Goal: Information Seeking & Learning: Compare options

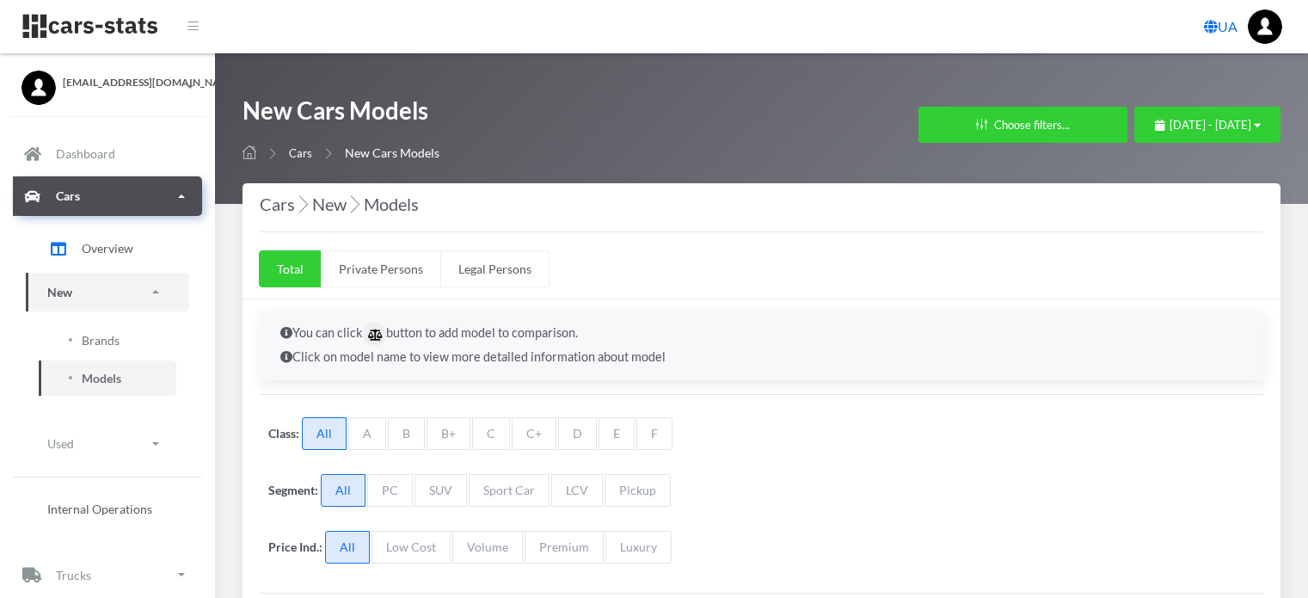
select select "25"
select select "AUDI"
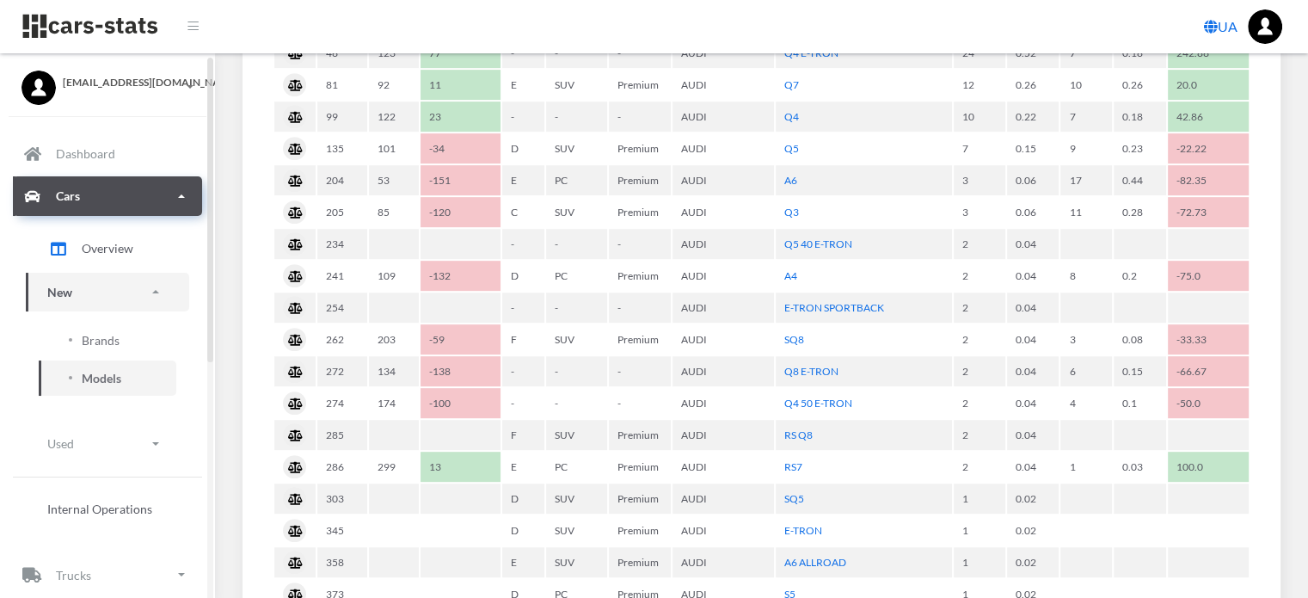
scroll to position [13, 13]
click at [110, 336] on span "Brands" at bounding box center [101, 340] width 38 height 18
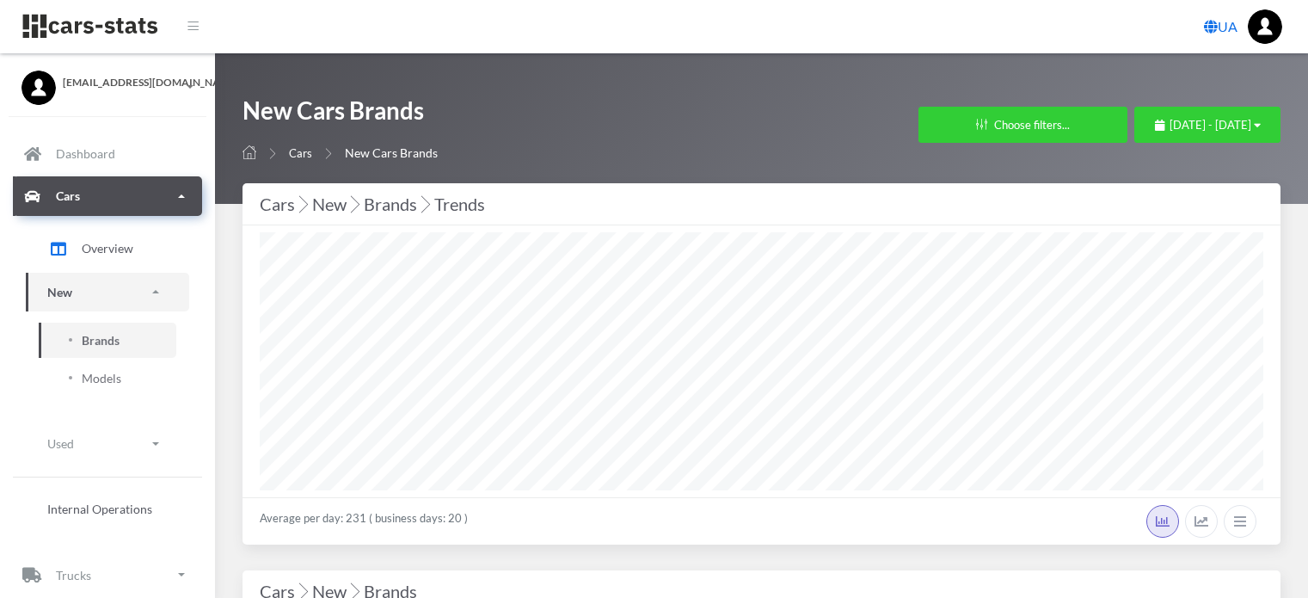
select select "25"
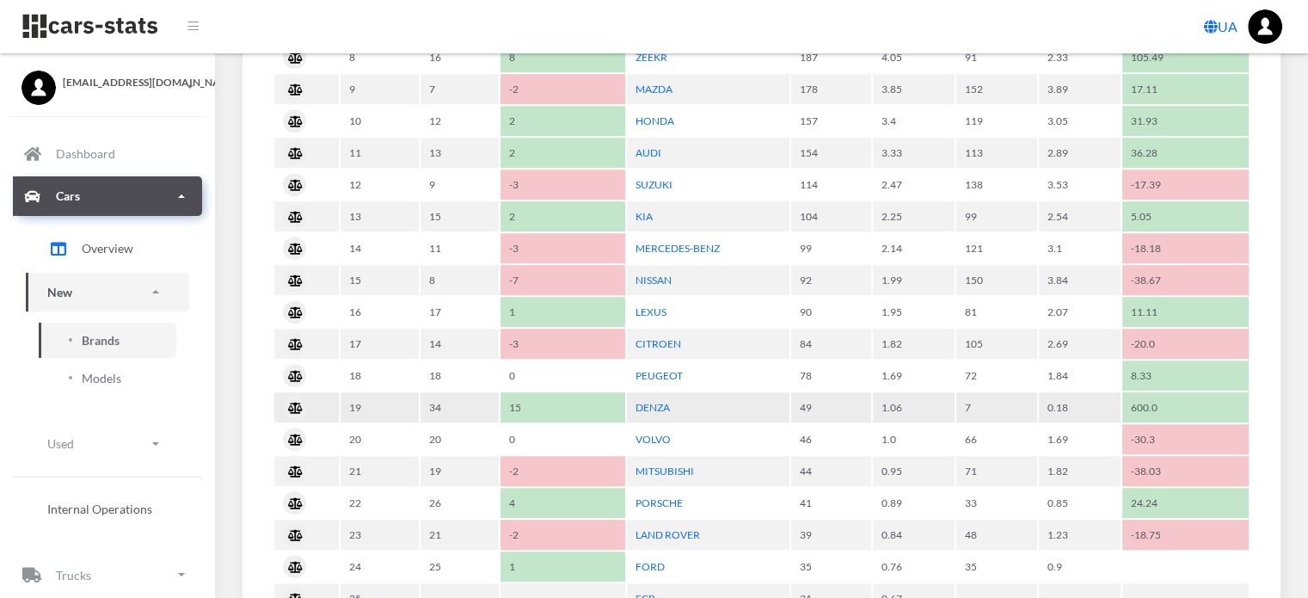
scroll to position [1118, 0]
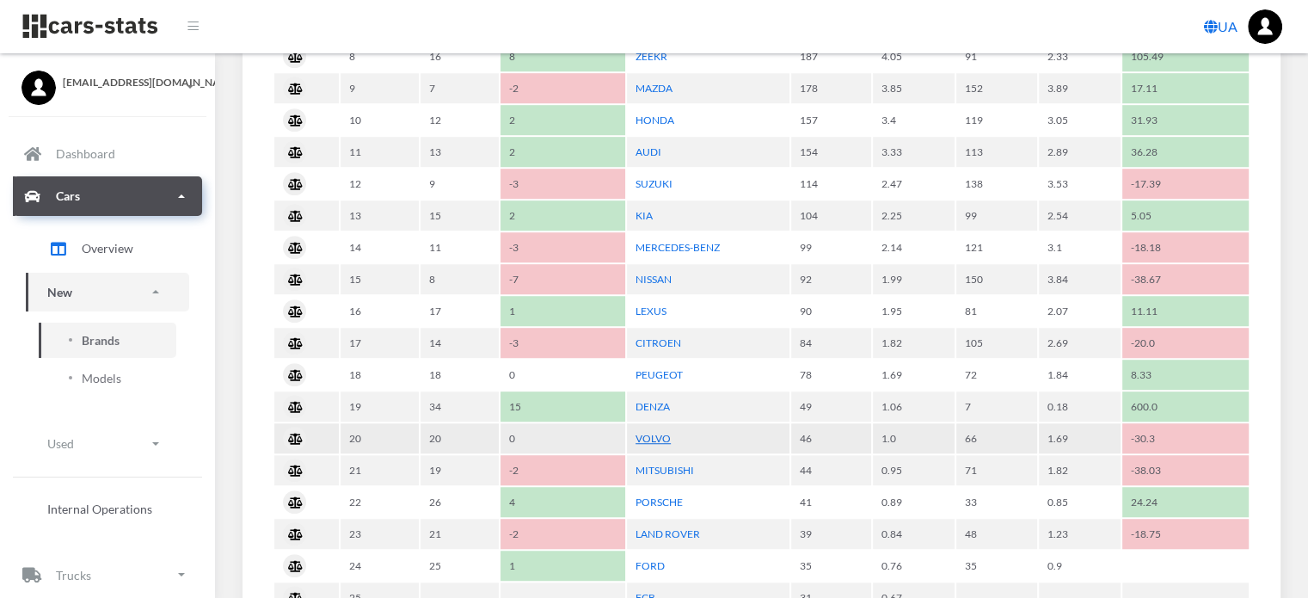
click at [654, 432] on link "VOLVO" at bounding box center [653, 438] width 35 height 13
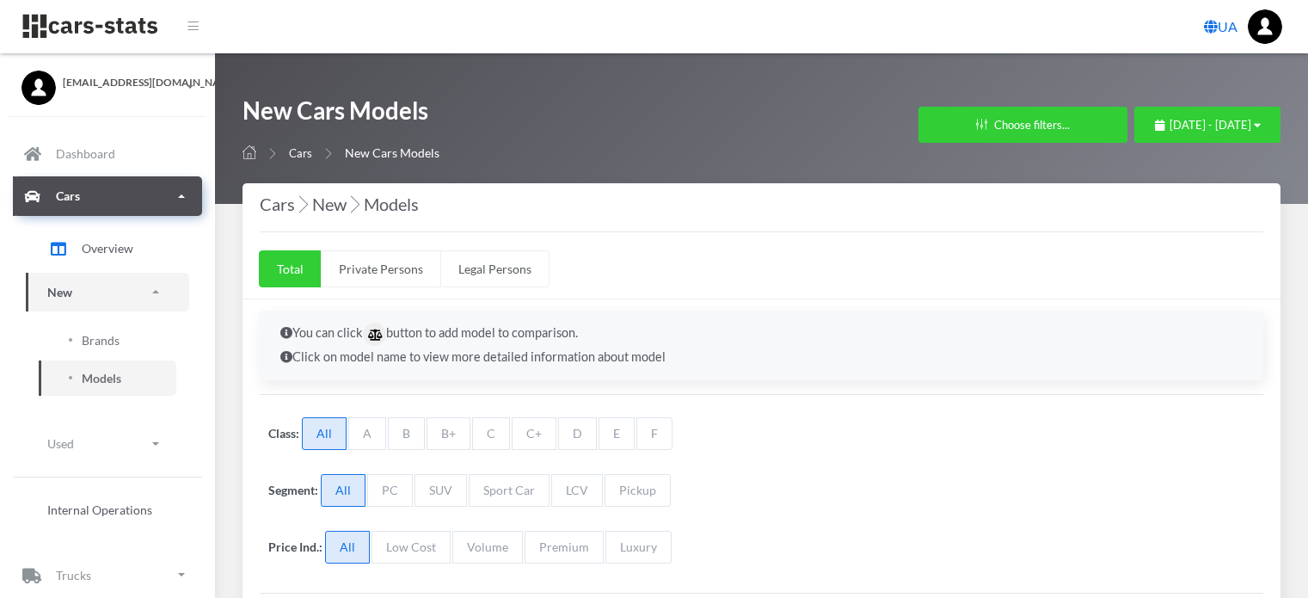
select select "25"
select select "VOLVO"
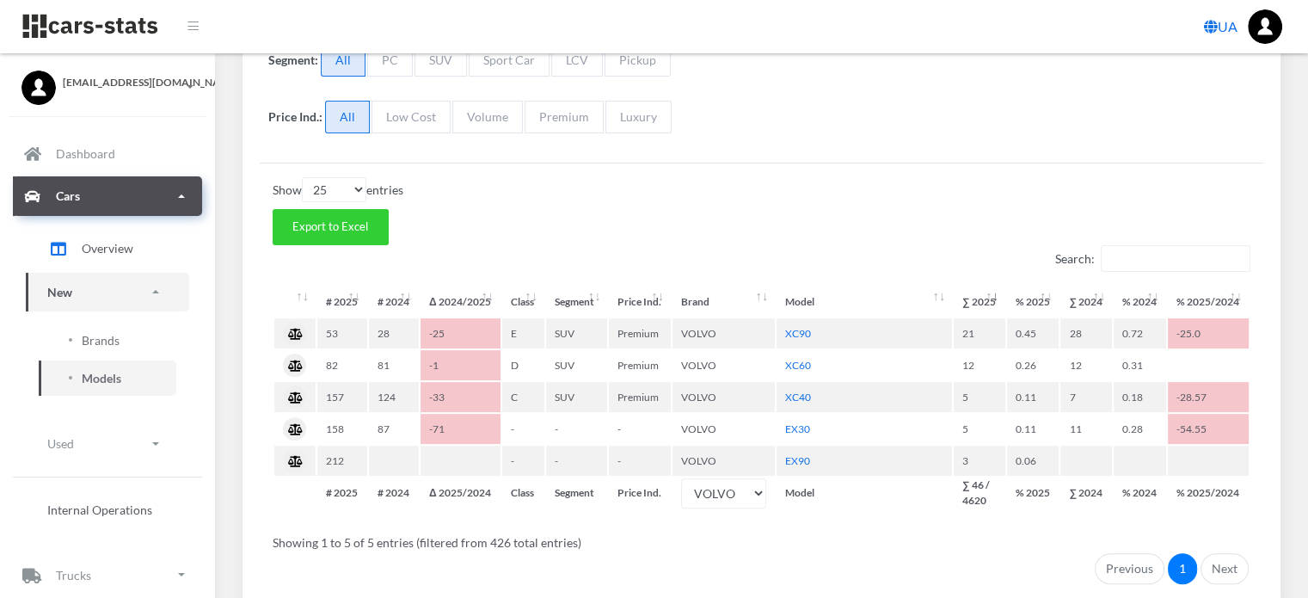
scroll to position [13, 13]
click at [107, 342] on span "Brands" at bounding box center [101, 340] width 38 height 18
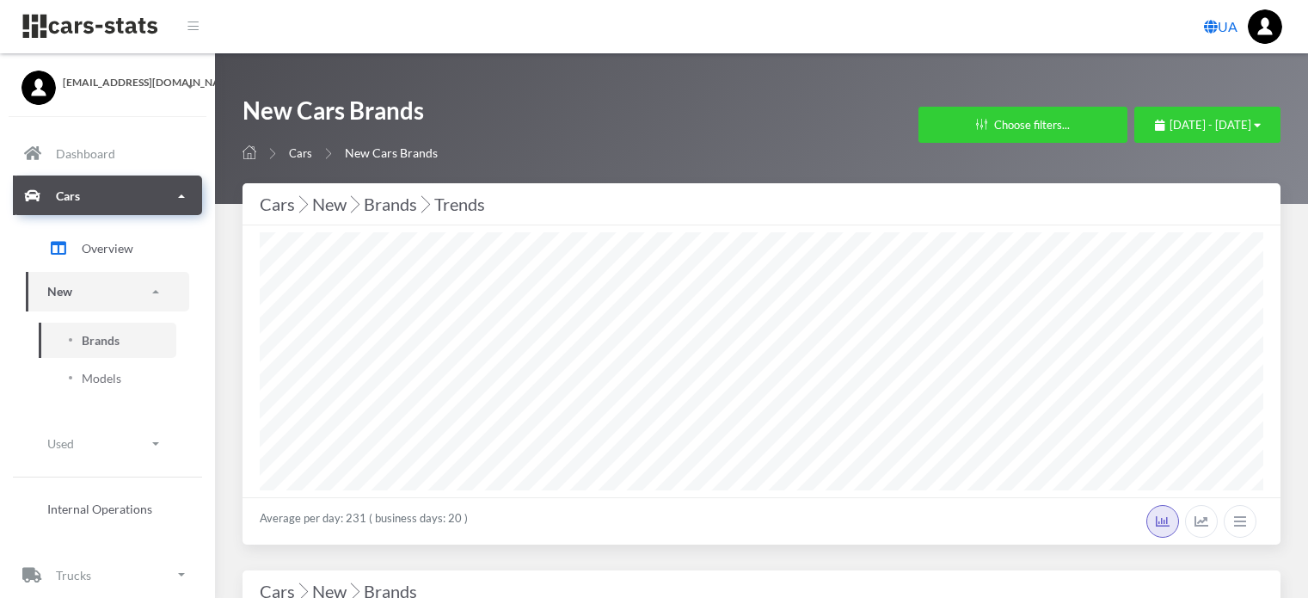
select select "25"
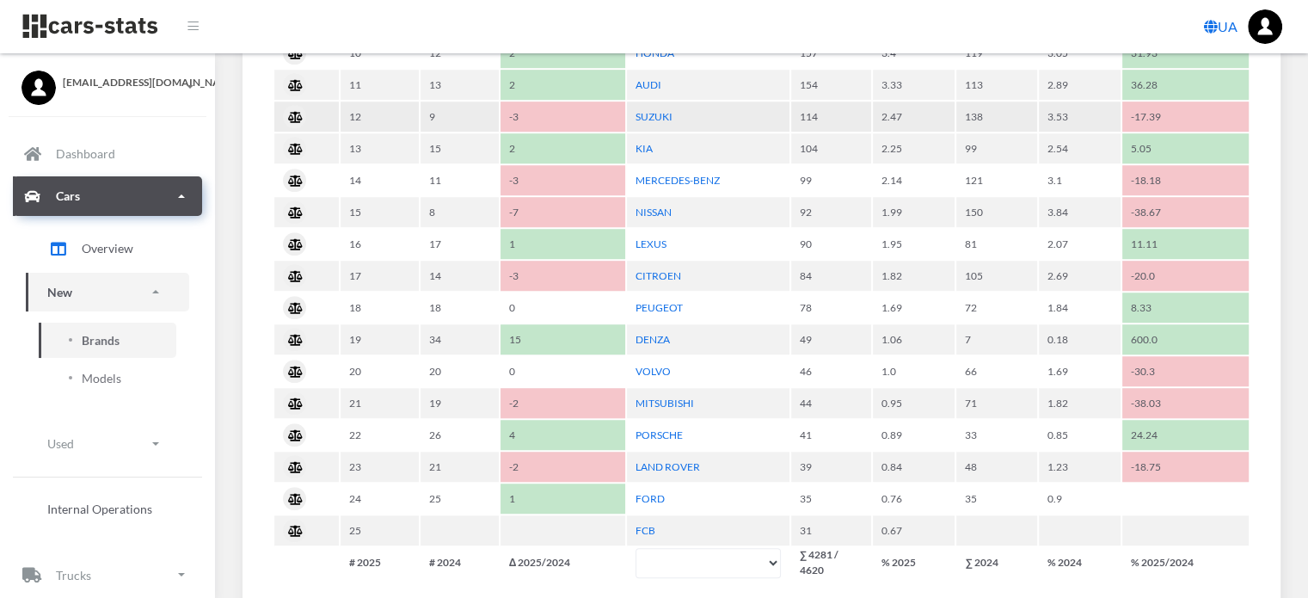
scroll to position [1204, 0]
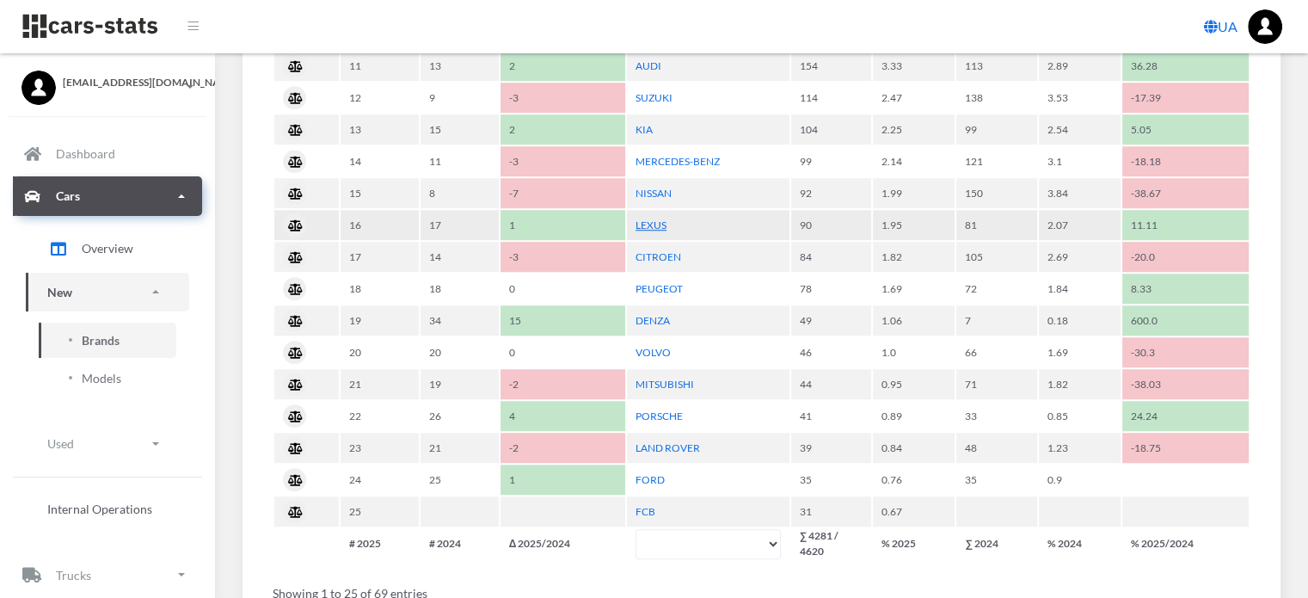
click at [660, 218] on link "LEXUS" at bounding box center [651, 224] width 31 height 13
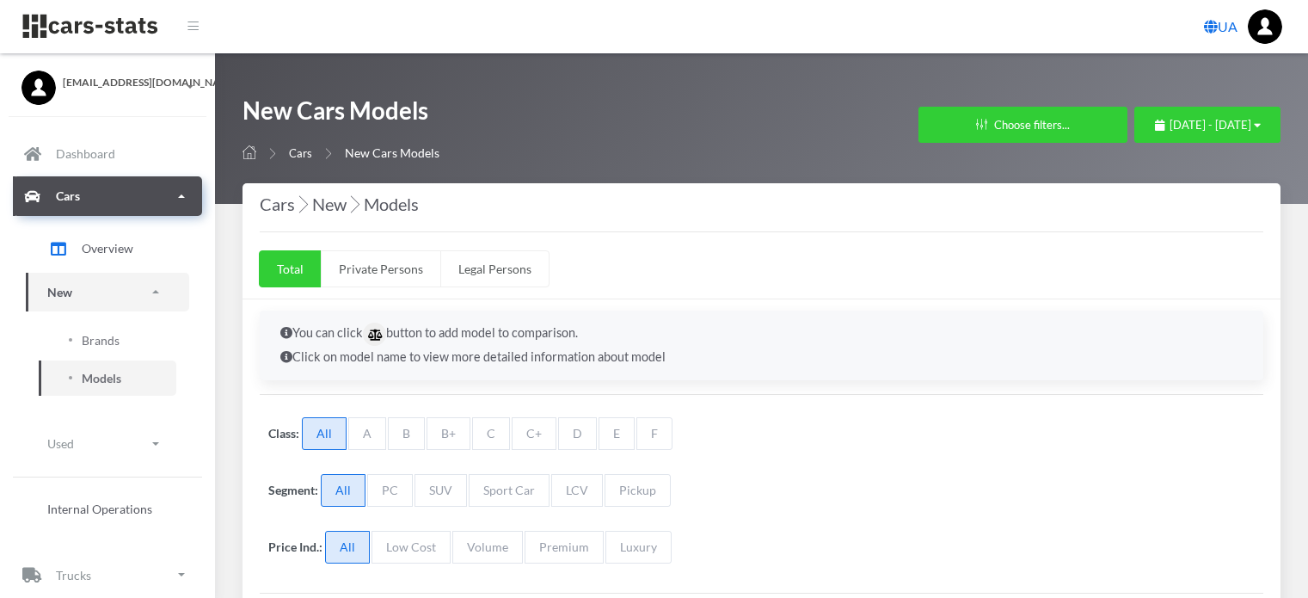
select select "25"
select select "LEXUS"
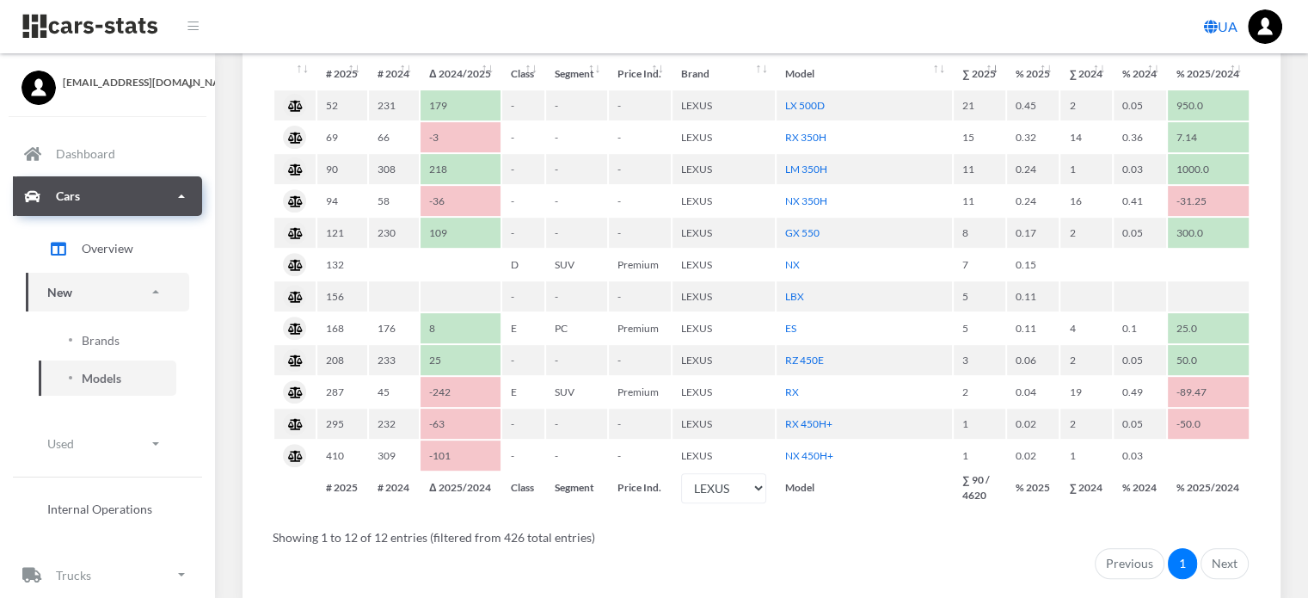
scroll to position [688, 0]
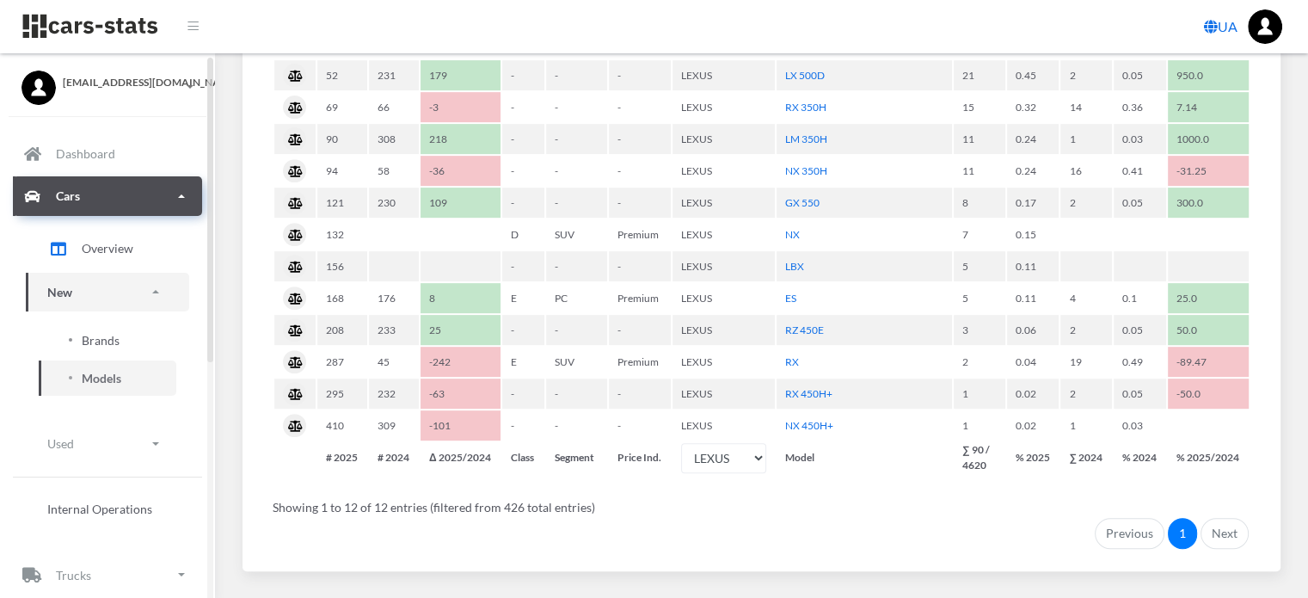
click at [101, 336] on span "Brands" at bounding box center [101, 340] width 38 height 18
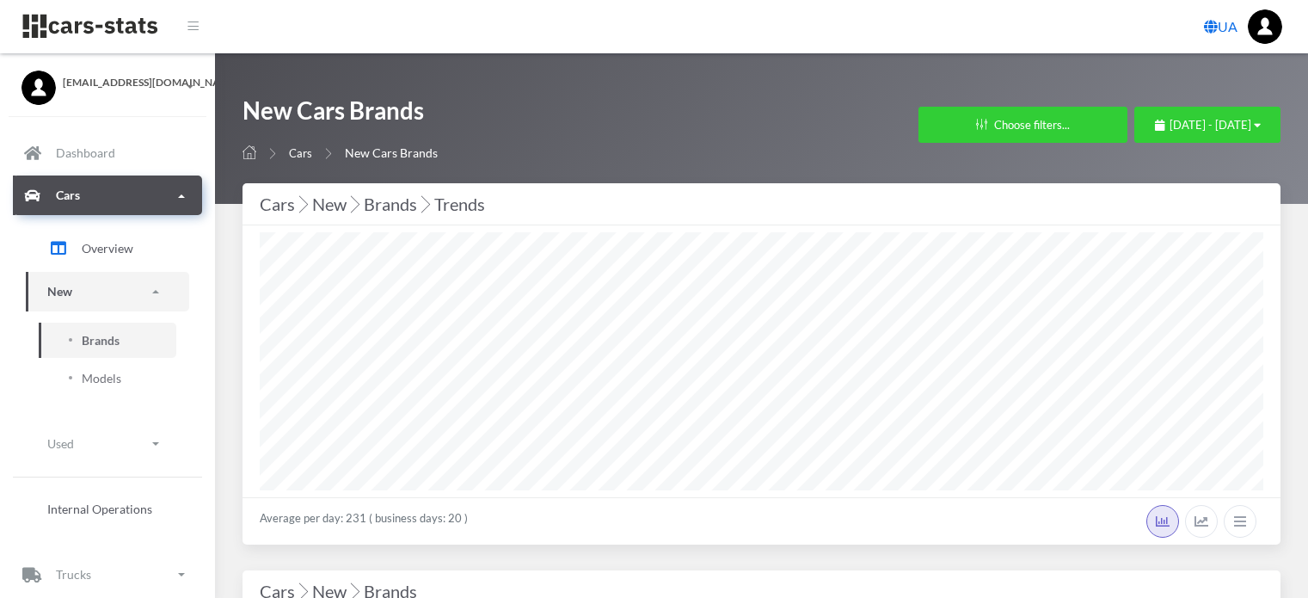
select select "25"
